Goal: Transaction & Acquisition: Purchase product/service

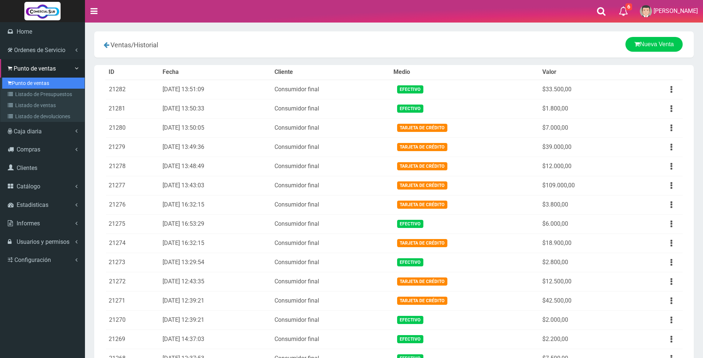
drag, startPoint x: 0, startPoint y: 0, endPoint x: 21, endPoint y: 83, distance: 85.5
click at [21, 83] on link "Punto de ventas" at bounding box center [43, 83] width 82 height 11
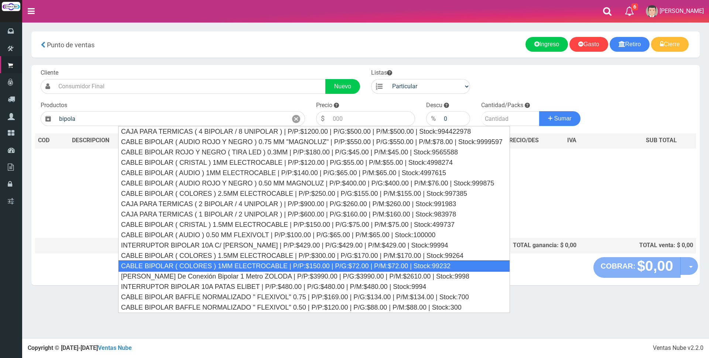
drag, startPoint x: 410, startPoint y: 266, endPoint x: 412, endPoint y: 249, distance: 17.5
click at [410, 265] on div "CABLE BIPOLAR ( COLORES ) 1MM ELECTROCABLE | P/P:$150.00 | P/G:$72.00 | P/M:$72…" at bounding box center [314, 265] width 392 height 11
type input "CABLE BIPOLAR ( COLORES ) 1MM ELECTROCABLE | P/P:$150.00 | P/G:$72.00 | P/M:$72…"
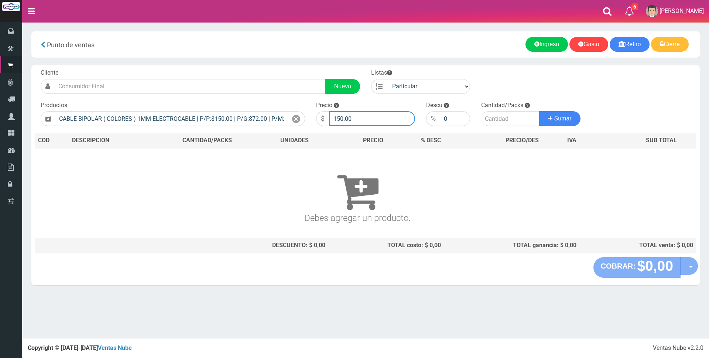
click at [371, 119] on input "150.00" at bounding box center [372, 118] width 86 height 15
type input "1"
type input "800"
click at [506, 119] on input "number" at bounding box center [510, 118] width 58 height 15
type input "20"
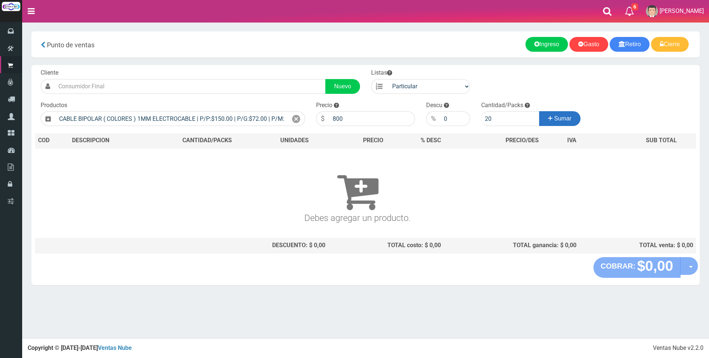
click at [555, 118] on span "Sumar" at bounding box center [563, 118] width 17 height 6
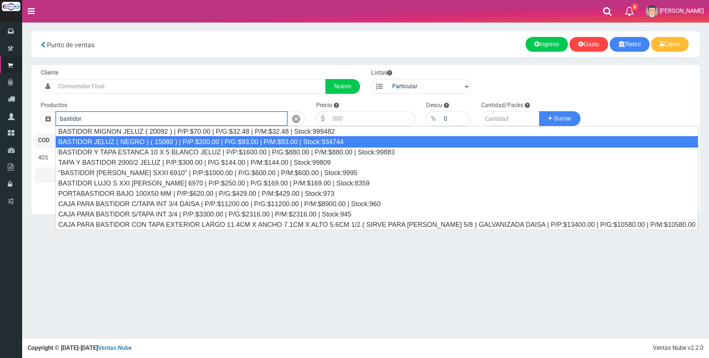
click at [269, 140] on div "BASTIDOR JELUZ ( NEGRO ) ( 15080 ) | P/P:$200.00 | P/G:$93.00 | P/M:$93.00 | St…" at bounding box center [376, 141] width 643 height 11
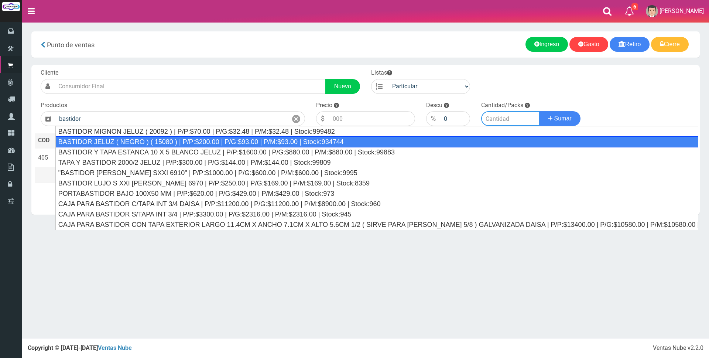
type input "BASTIDOR JELUZ ( NEGRO ) ( 15080 ) | P/P:$200.00 | P/G:$93.00 | P/M:$93.00 | St…"
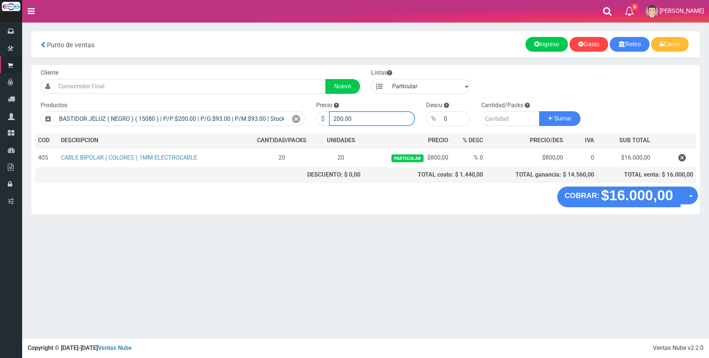
click at [371, 118] on input "200.00" at bounding box center [372, 118] width 86 height 15
type input "2"
type input "500"
click at [493, 122] on input "number" at bounding box center [510, 118] width 58 height 15
type input "2"
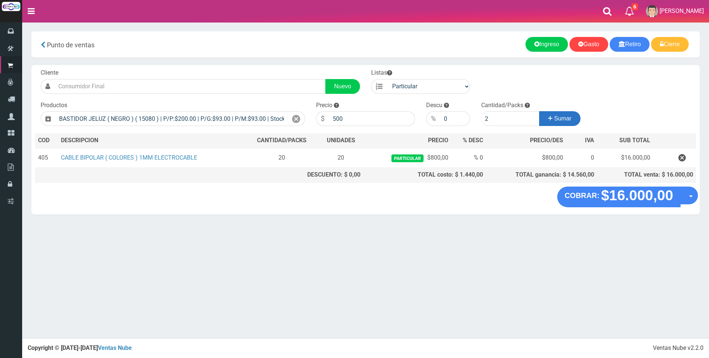
click at [567, 115] on span "Sumar" at bounding box center [563, 118] width 17 height 6
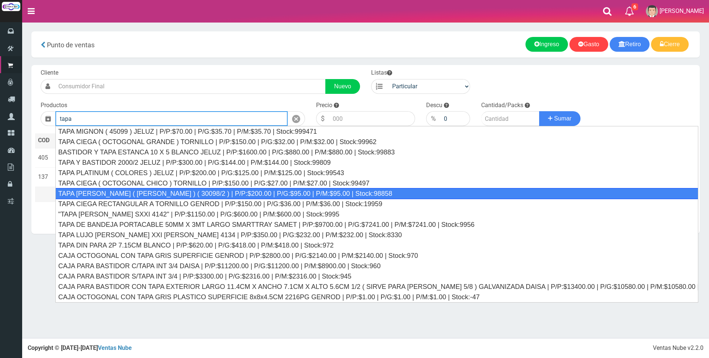
click at [301, 192] on div "TAPA REGINA JELUZ ( BLANCO ) ( 30098/2 ) | P/P:$200.00 | P/G:$95.00 | P/M:$95.0…" at bounding box center [376, 193] width 643 height 11
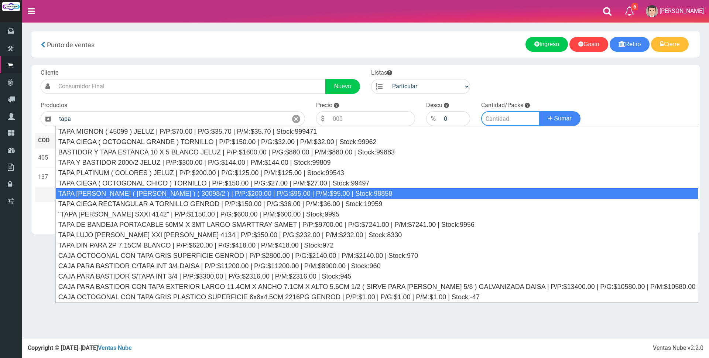
type input "TAPA REGINA JELUZ ( BLANCO ) ( 30098/2 ) | P/P:$200.00 | P/G:$95.00 | P/M:$95.0…"
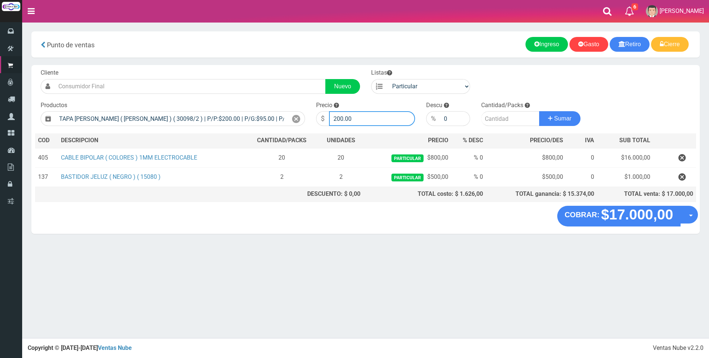
click at [381, 117] on input "200.00" at bounding box center [372, 118] width 86 height 15
type input "2"
type input "700"
click at [496, 116] on input "number" at bounding box center [510, 118] width 58 height 15
type input "2"
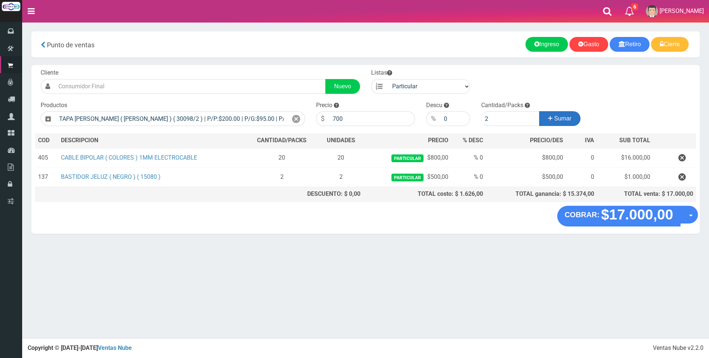
click at [561, 118] on span "Sumar" at bounding box center [563, 118] width 17 height 6
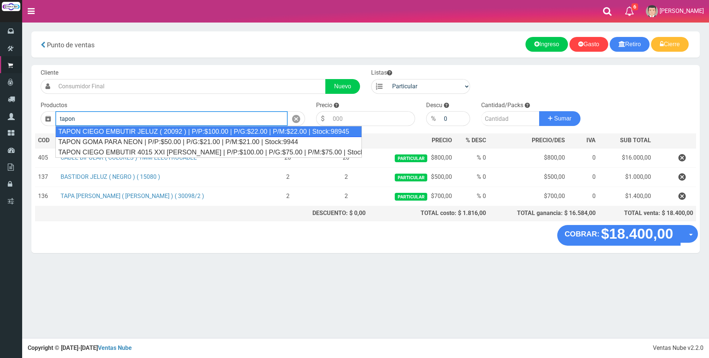
click at [275, 133] on div "TAPON CIEGO EMBUTIR JELUZ ( 20092 ) | P/P:$100.00 | P/G:$22.00 | P/M:$22.00 | S…" at bounding box center [208, 131] width 307 height 11
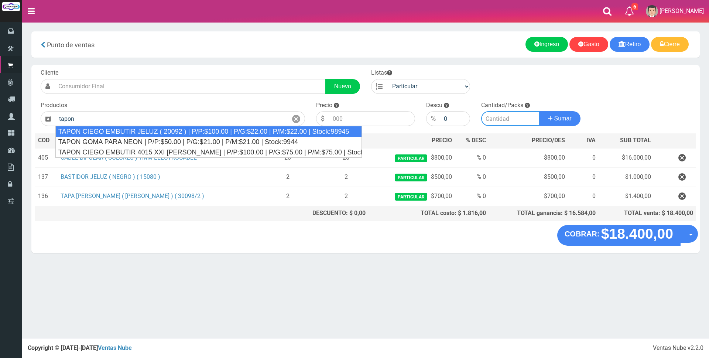
type input "TAPON CIEGO EMBUTIR JELUZ ( 20092 ) | P/P:$100.00 | P/G:$22.00 | P/M:$22.00 | S…"
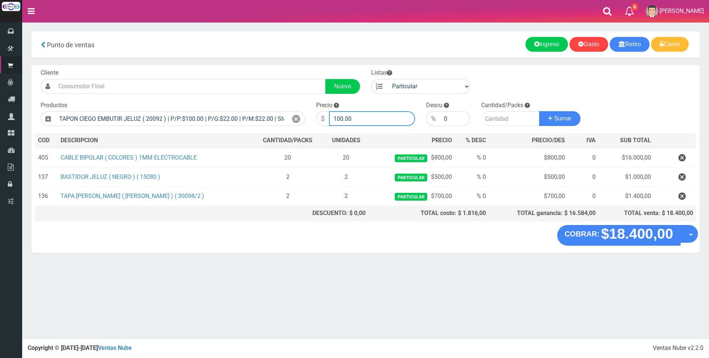
click at [361, 120] on input "100.00" at bounding box center [372, 118] width 86 height 15
type input "1"
type input "300"
click at [491, 112] on input "number" at bounding box center [510, 118] width 58 height 15
type input "4"
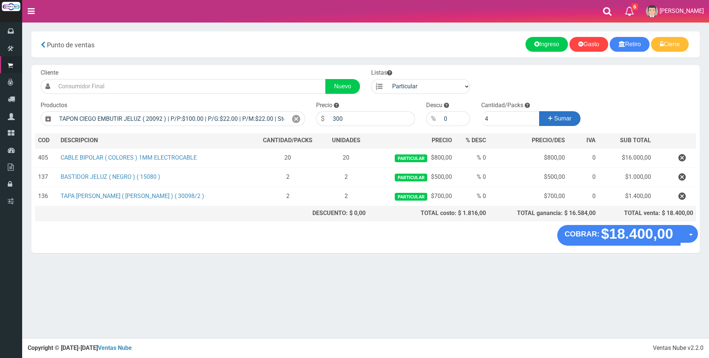
click at [546, 116] on button "Sumar" at bounding box center [559, 118] width 41 height 15
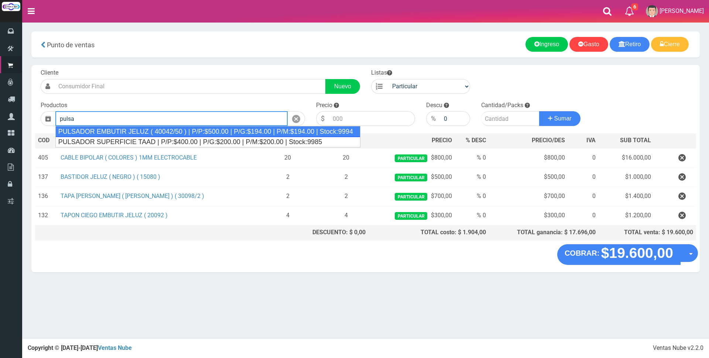
click at [256, 129] on div "PULSADOR EMBUTIR JELUZ ( 40042/50 ) | P/P:$500.00 | P/G:$194.00 | P/M:$194.00 |…" at bounding box center [207, 131] width 305 height 11
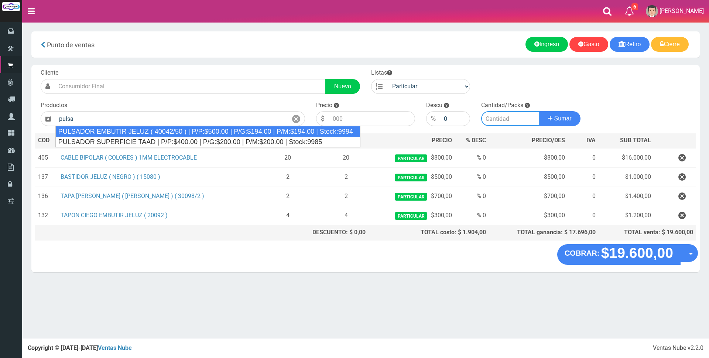
type input "PULSADOR EMBUTIR JELUZ ( 40042/50 ) | P/P:$500.00 | P/G:$194.00 | P/M:$194.00 |…"
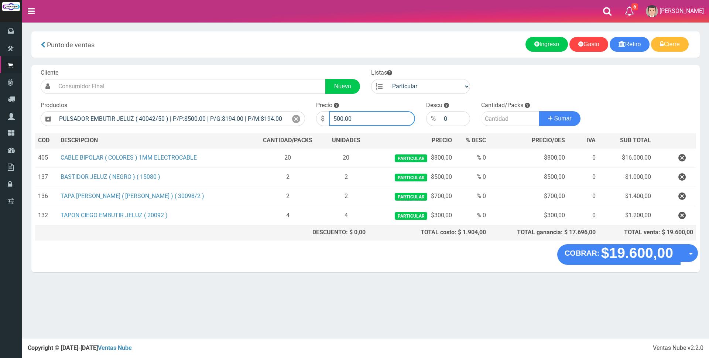
click at [365, 114] on input "500.00" at bounding box center [372, 118] width 86 height 15
type input "5"
type input "1200"
click at [505, 119] on input "number" at bounding box center [510, 118] width 58 height 15
type input "2"
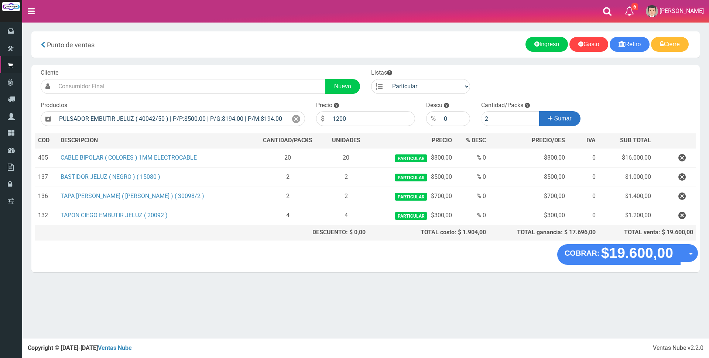
click at [552, 116] on button "Sumar" at bounding box center [559, 118] width 41 height 15
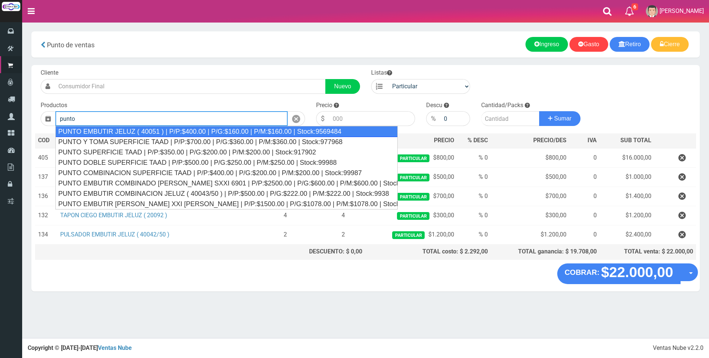
click at [326, 131] on div "PUNTO EMBUTIR JELUZ ( 40051 ) | P/P:$400.00 | P/G:$160.00 | P/M:$160.00 | Stock…" at bounding box center [226, 131] width 342 height 11
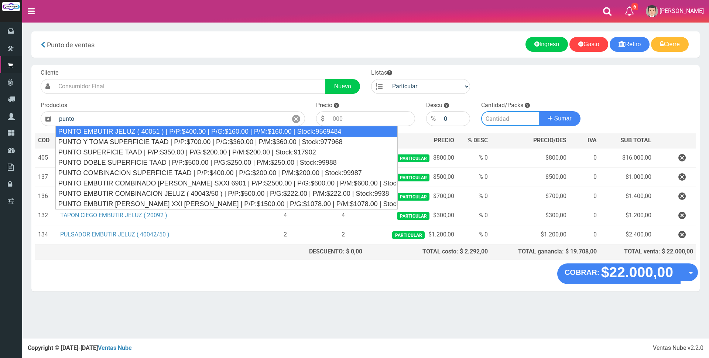
type input "PUNTO EMBUTIR JELUZ ( 40051 ) | P/P:$400.00 | P/G:$160.00 | P/M:$160.00 | Stock…"
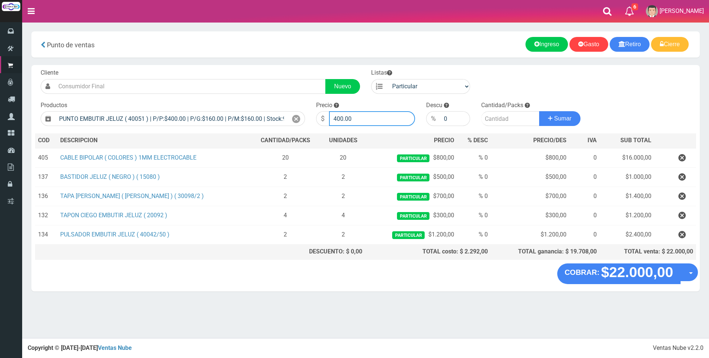
click at [374, 118] on input "400.00" at bounding box center [372, 118] width 86 height 15
type input "4"
type input "1200"
click at [507, 119] on input "number" at bounding box center [510, 118] width 58 height 15
type input "2"
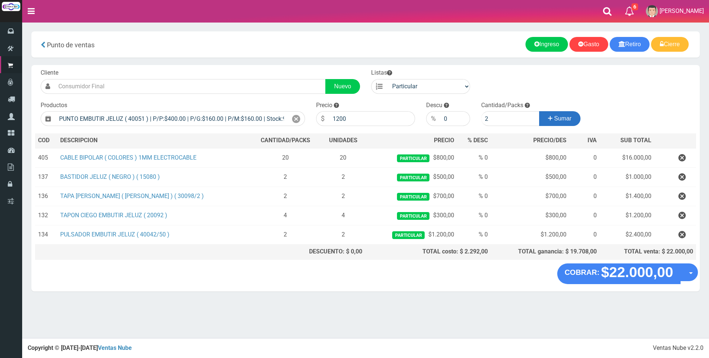
click at [549, 120] on icon at bounding box center [550, 118] width 4 height 11
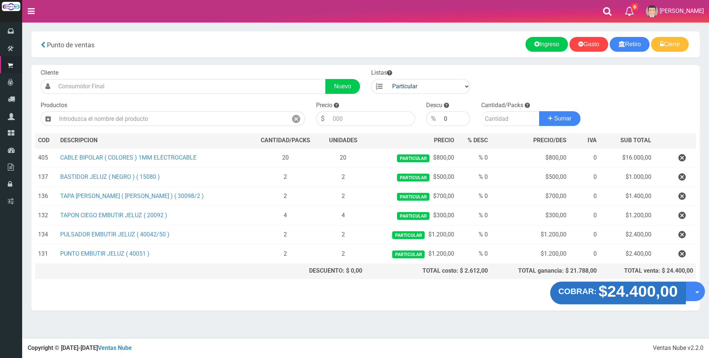
click at [650, 293] on strong "$24.400,00" at bounding box center [638, 291] width 79 height 17
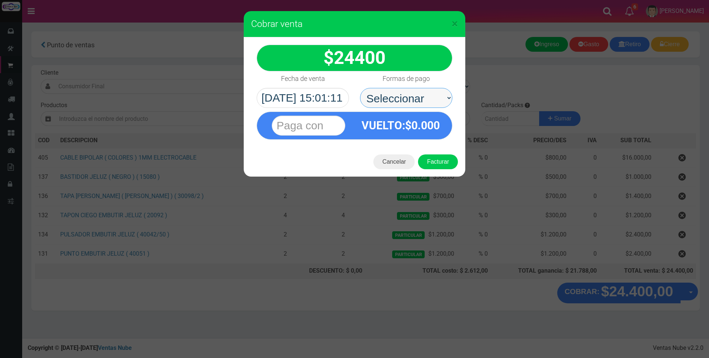
click at [426, 97] on select "Seleccionar Efectivo Tarjeta de Crédito Depósito Débito" at bounding box center [406, 98] width 92 height 20
select select "Depósito"
click at [360, 88] on select "Seleccionar Efectivo Tarjeta de Crédito Depósito Débito" at bounding box center [406, 98] width 92 height 20
click at [334, 123] on input "text" at bounding box center [309, 126] width 74 height 20
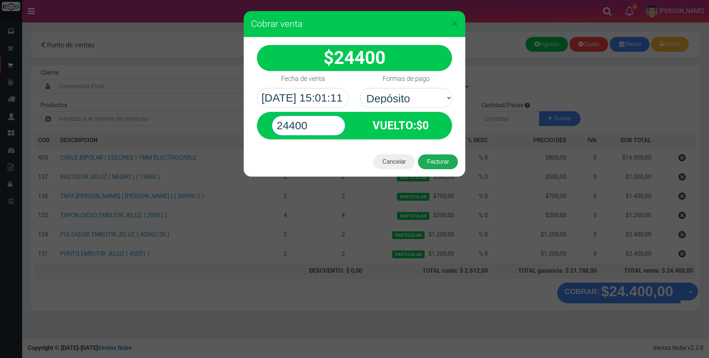
type input "24400"
click at [436, 160] on button "Facturar" at bounding box center [438, 161] width 40 height 15
